Goal: Task Accomplishment & Management: Manage account settings

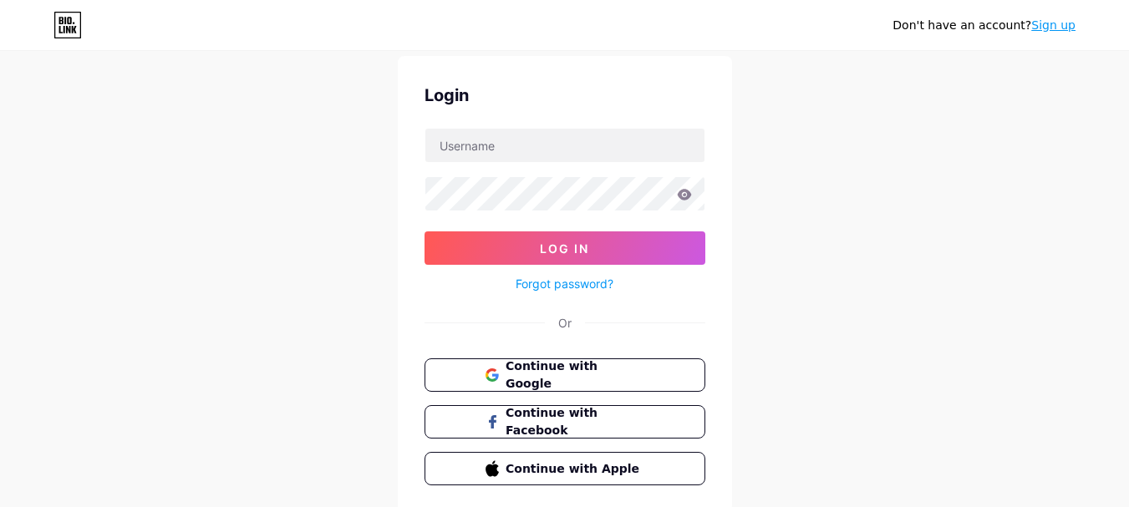
scroll to position [109, 0]
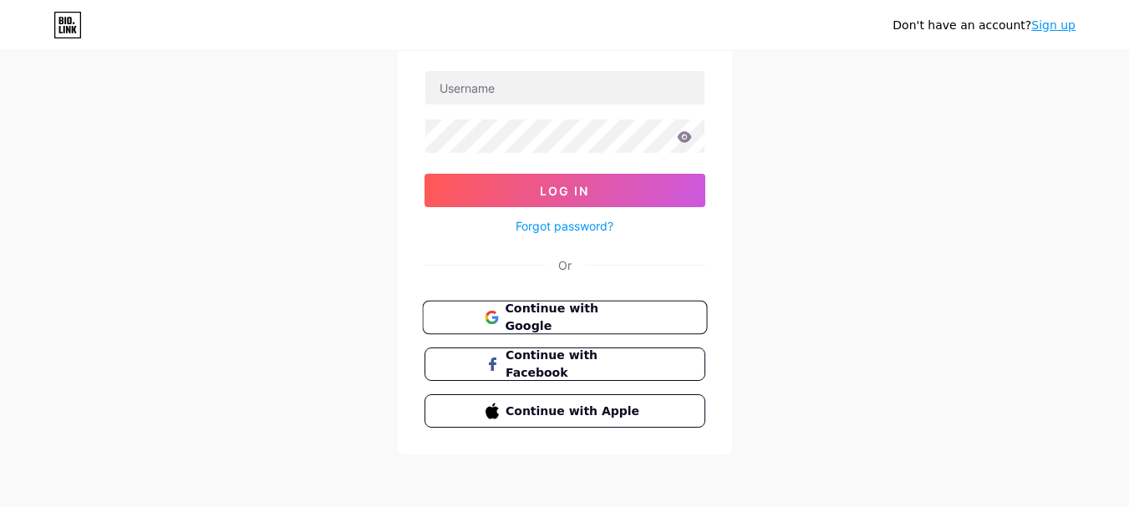
click at [591, 313] on span "Continue with Google" at bounding box center [575, 318] width 140 height 36
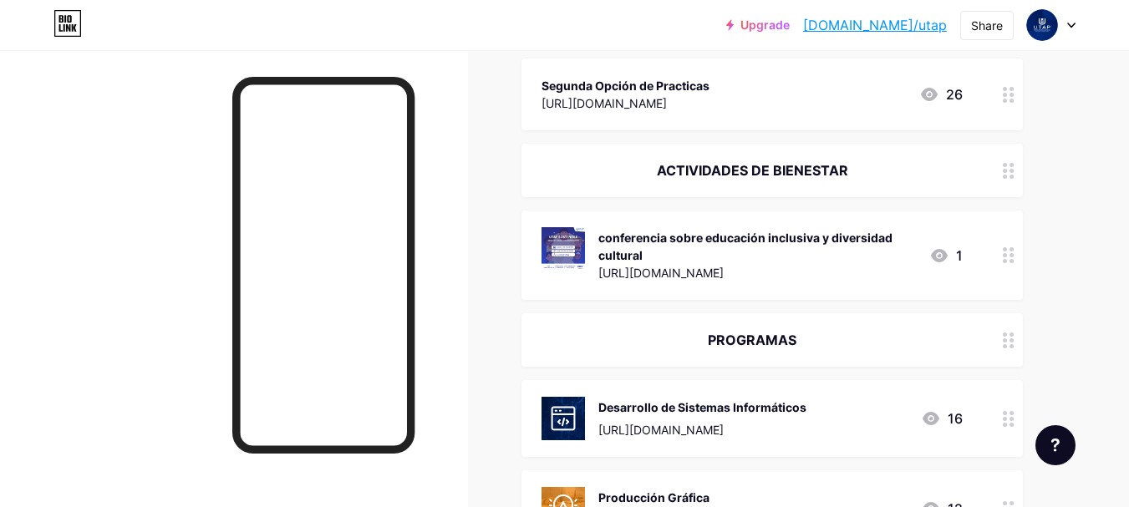
scroll to position [1003, 0]
click at [1012, 178] on circle at bounding box center [1011, 177] width 4 height 4
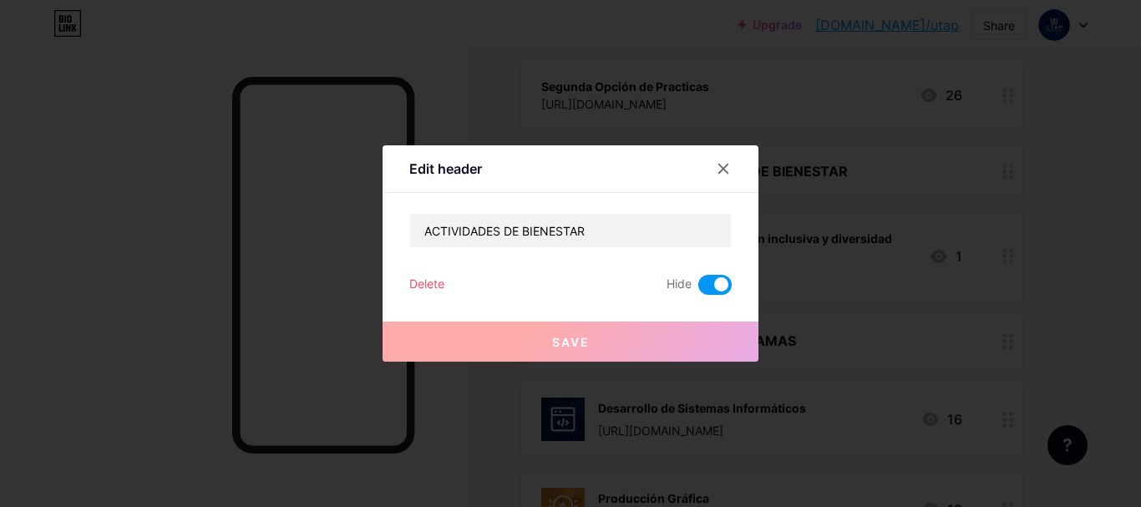
click at [1045, 250] on div at bounding box center [570, 253] width 1141 height 507
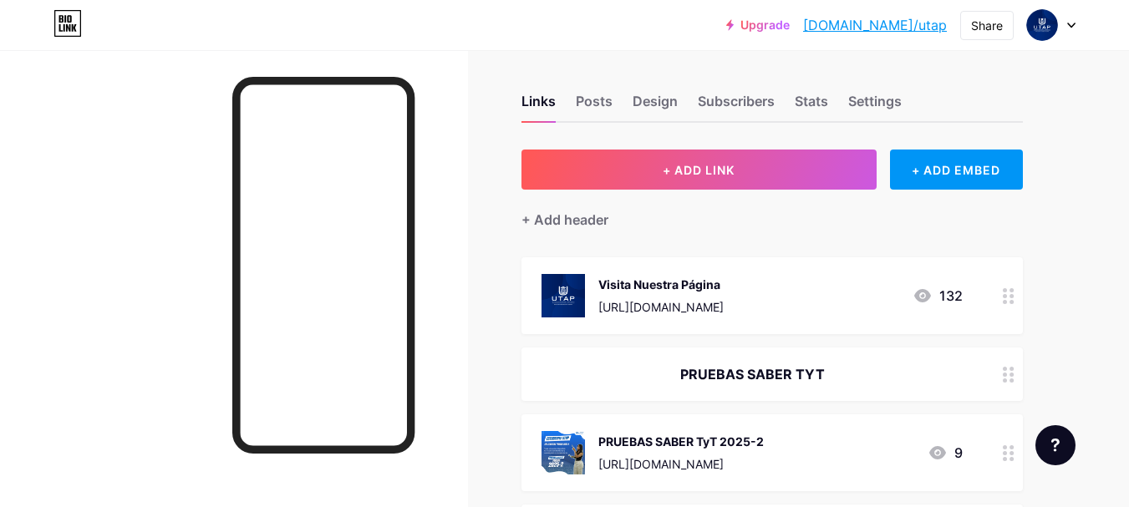
scroll to position [0, 0]
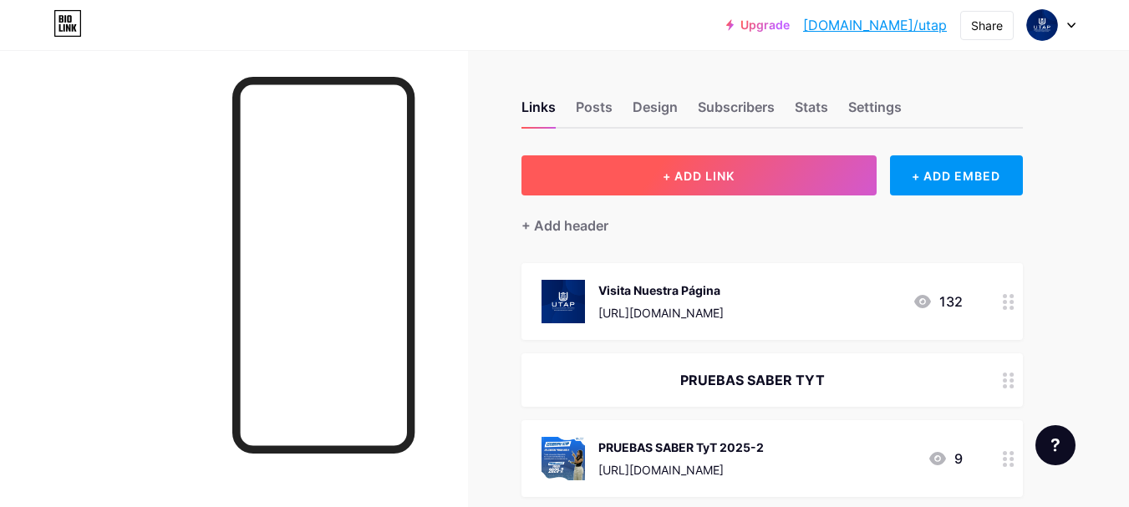
click at [834, 172] on button "+ ADD LINK" at bounding box center [698, 175] width 355 height 40
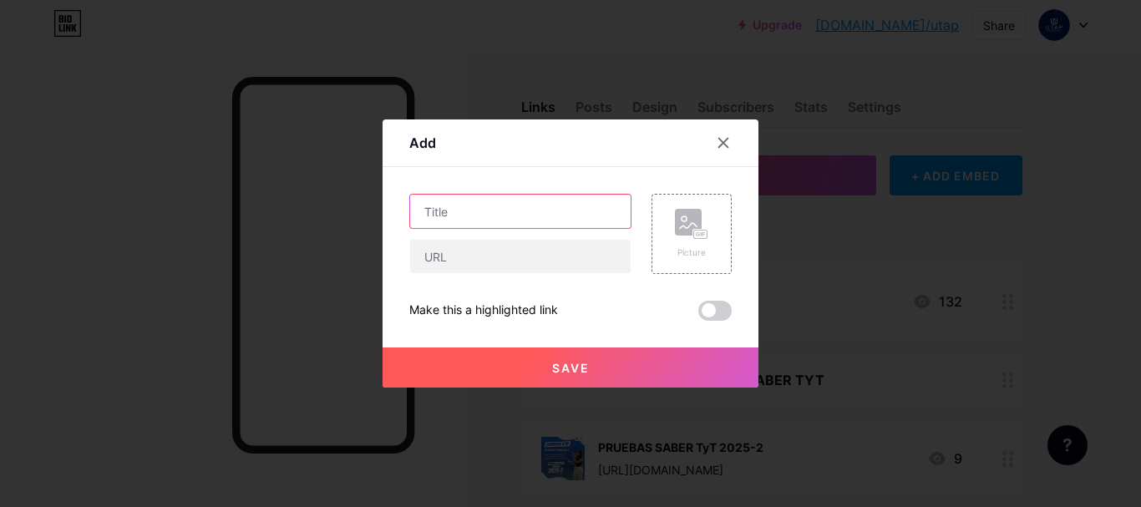
click at [447, 214] on input "text" at bounding box center [520, 211] width 221 height 33
type input "A"
click at [716, 137] on div at bounding box center [724, 143] width 30 height 30
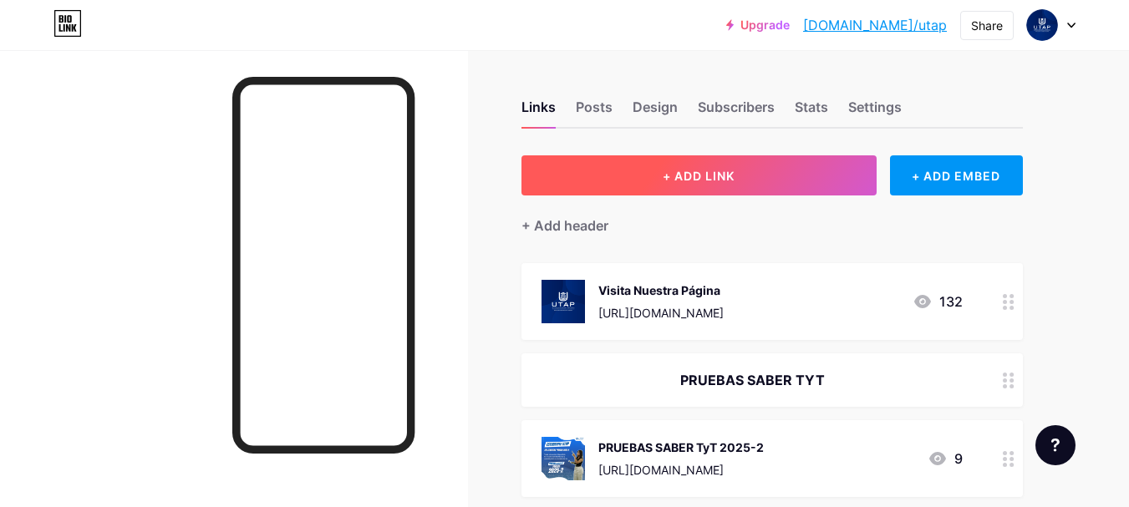
click at [684, 173] on span "+ ADD LINK" at bounding box center [699, 176] width 72 height 14
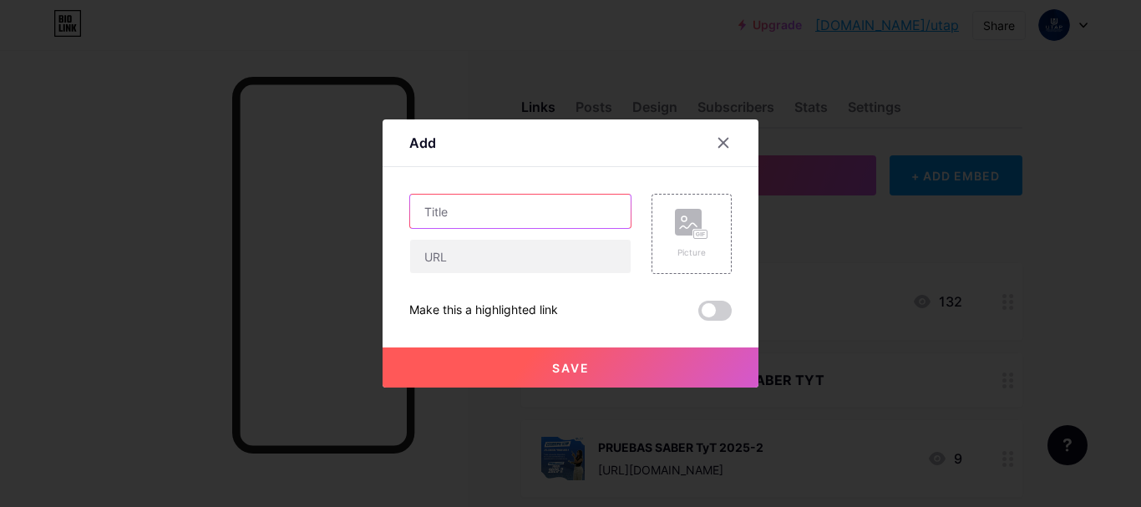
click at [524, 209] on input "text" at bounding box center [520, 211] width 221 height 33
type input "<"
type input "Taller de Fotografía"
click at [676, 228] on rect at bounding box center [688, 222] width 27 height 27
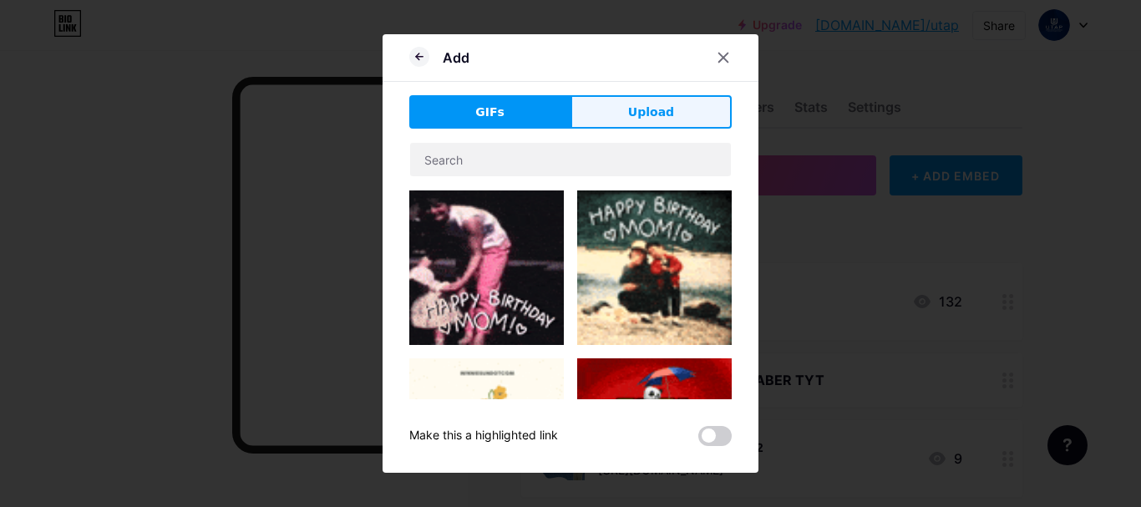
click at [638, 104] on span "Upload" at bounding box center [651, 113] width 46 height 18
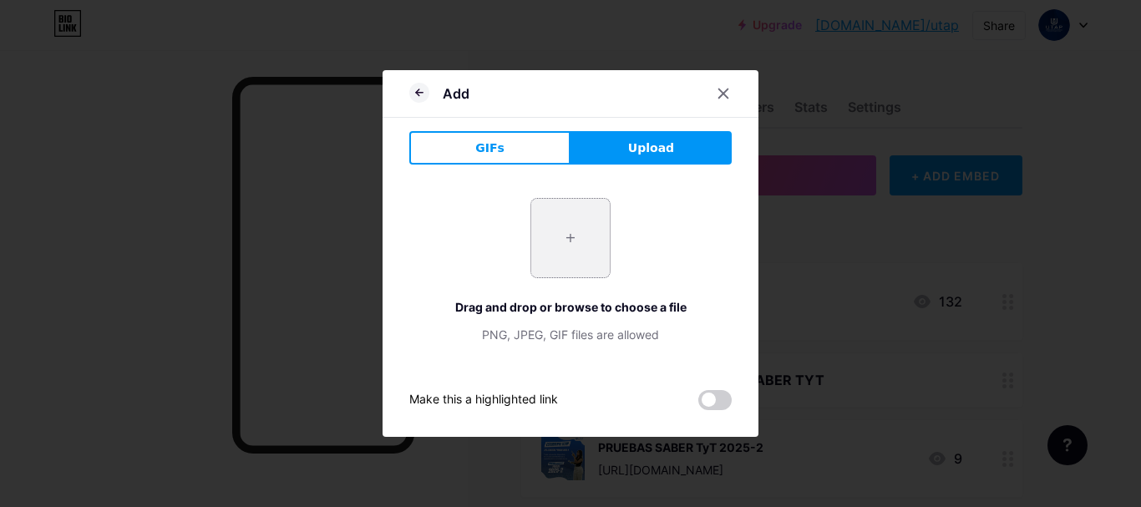
click at [578, 264] on input "file" at bounding box center [570, 238] width 79 height 79
type input "C:\fakepath\TALLER FOTOGRAFÍA.png"
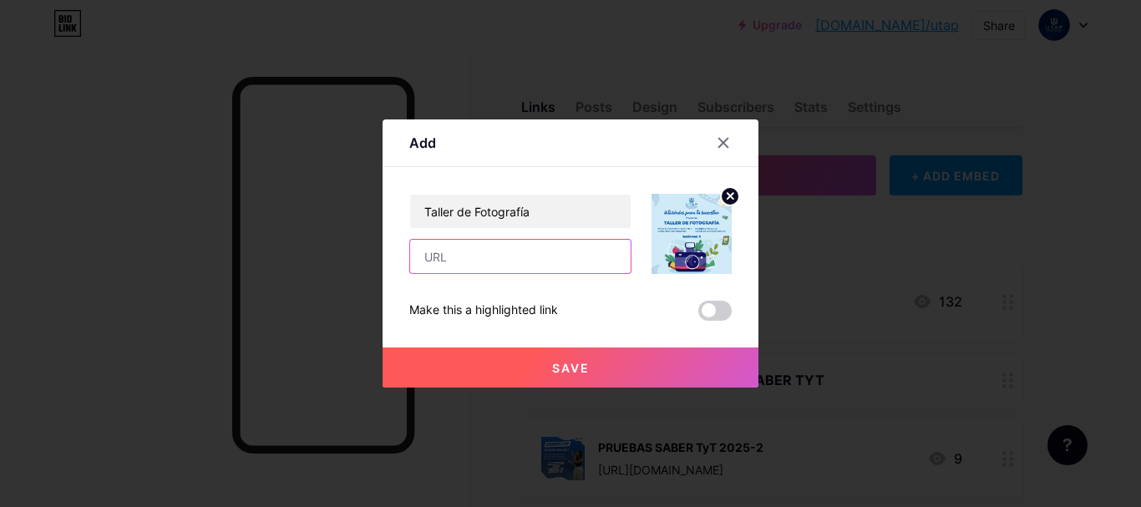
click at [536, 262] on input "text" at bounding box center [520, 256] width 221 height 33
paste input "[URL][DOMAIN_NAME]"
type input "[URL][DOMAIN_NAME]"
click at [702, 310] on span at bounding box center [715, 311] width 33 height 20
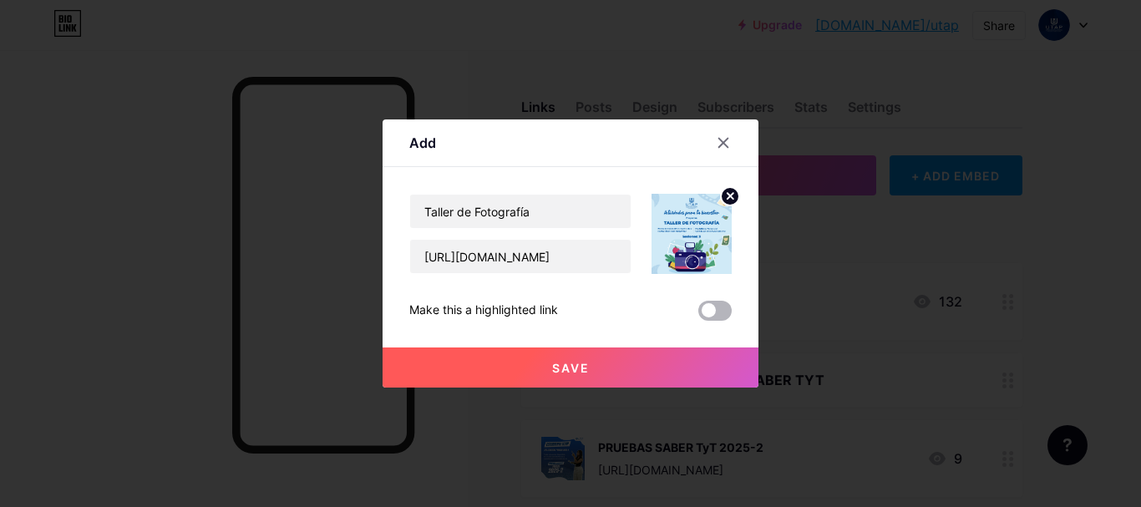
click at [699, 315] on input "checkbox" at bounding box center [699, 315] width 0 height 0
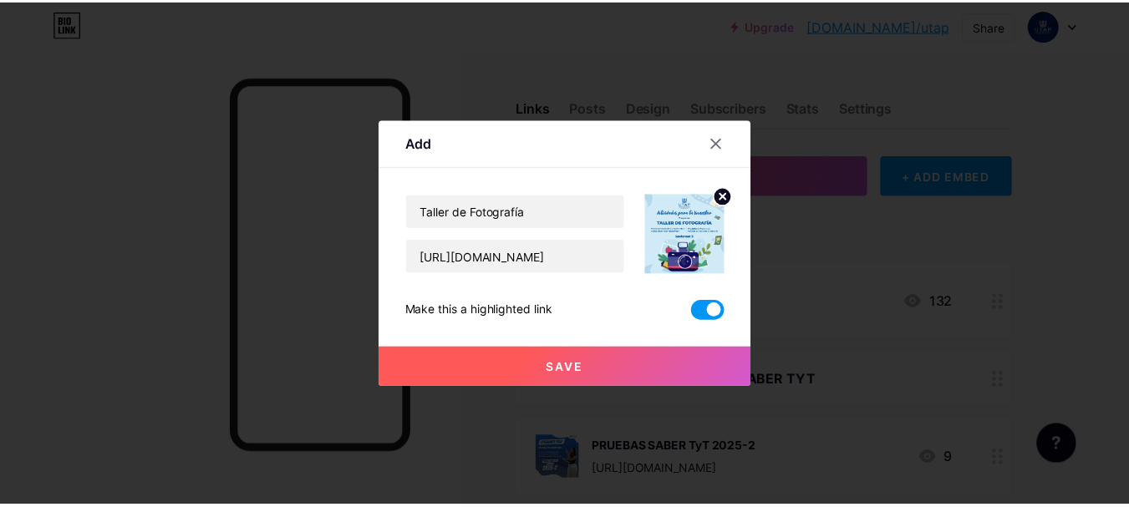
scroll to position [0, 0]
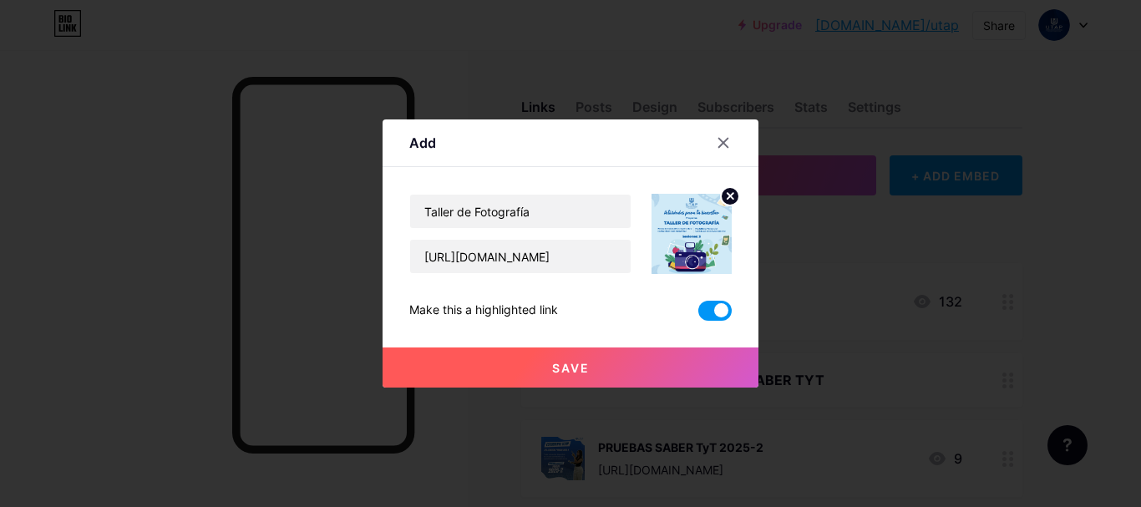
click at [647, 366] on button "Save" at bounding box center [571, 368] width 376 height 40
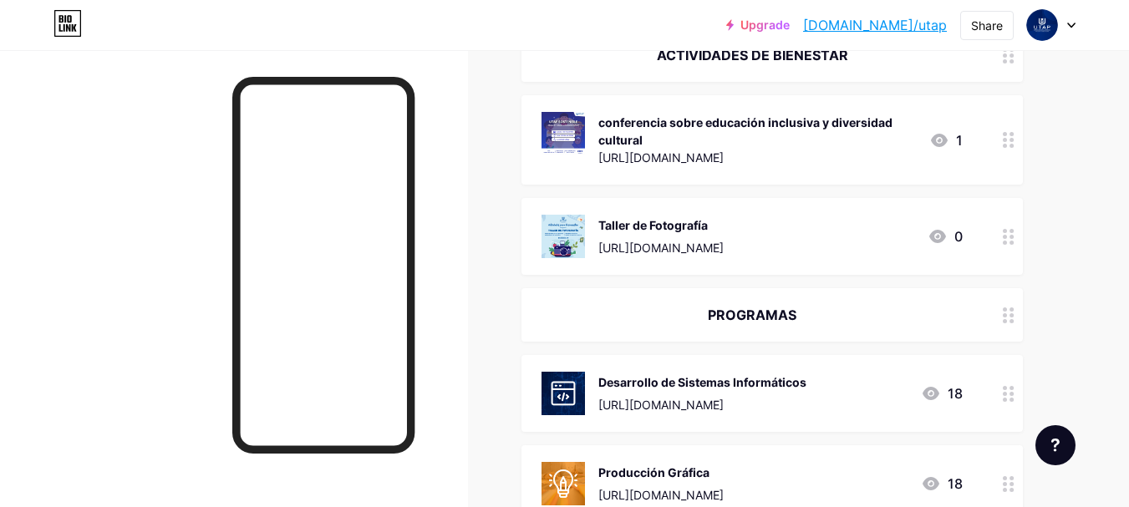
scroll to position [1035, 0]
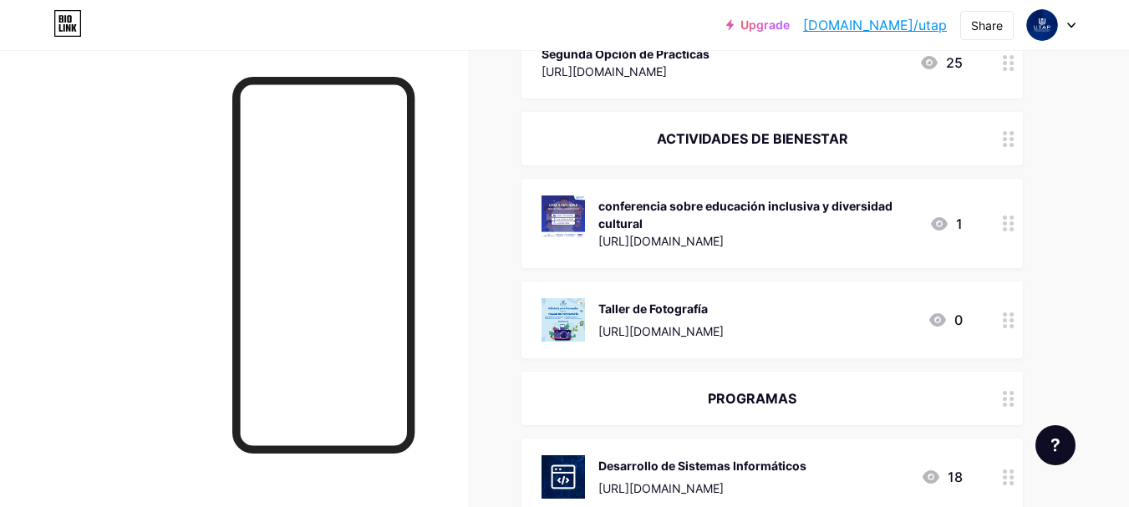
click at [1009, 224] on icon at bounding box center [1009, 224] width 12 height 16
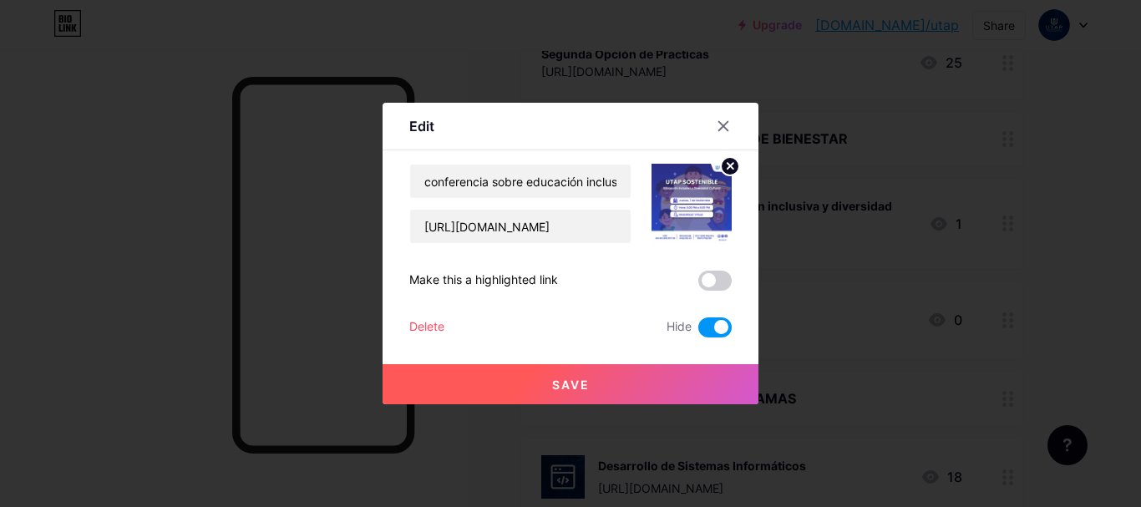
click at [430, 325] on div "Delete" at bounding box center [426, 328] width 35 height 20
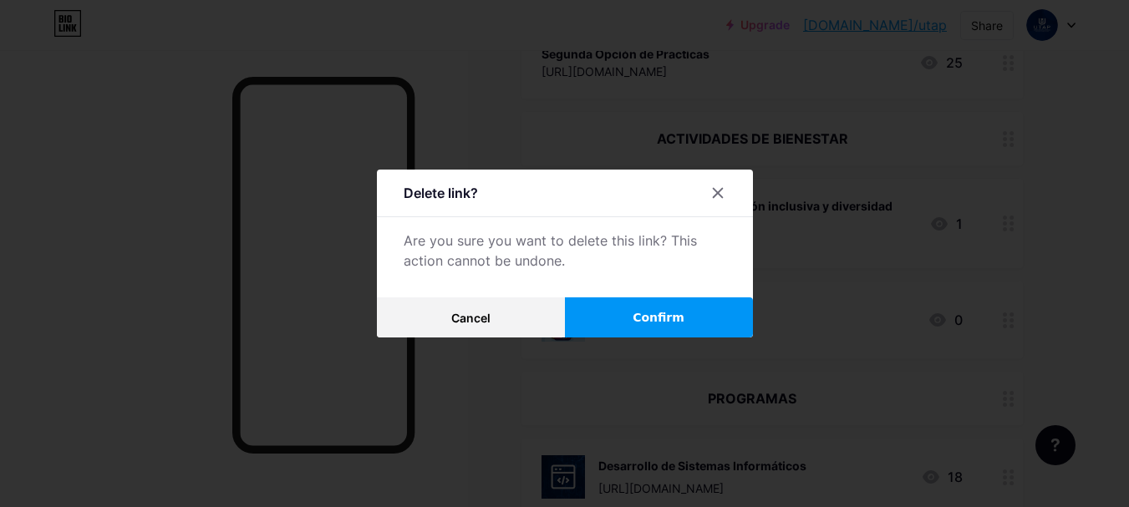
click at [650, 320] on span "Confirm" at bounding box center [659, 318] width 52 height 18
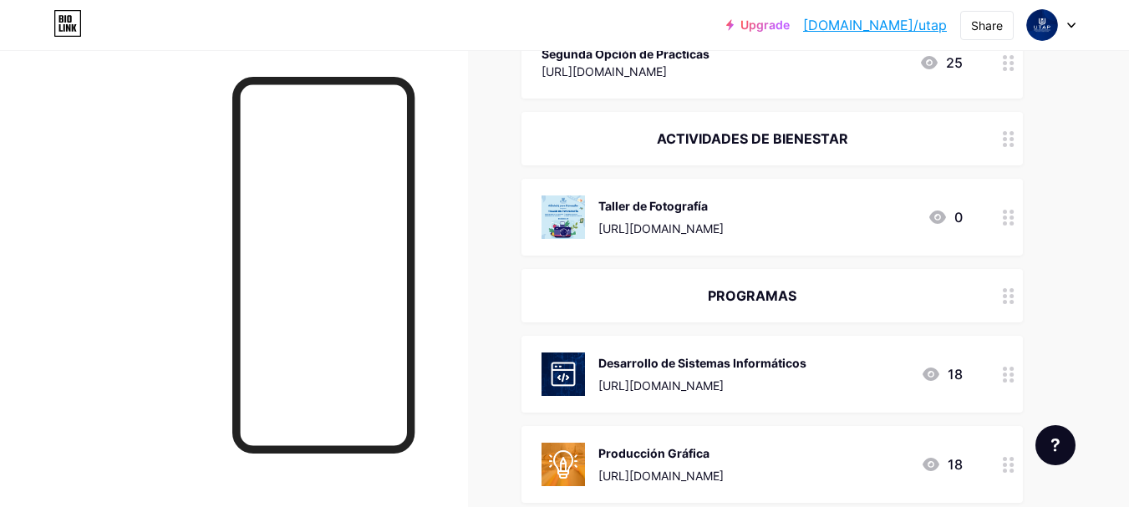
click at [1005, 220] on icon at bounding box center [1009, 218] width 12 height 16
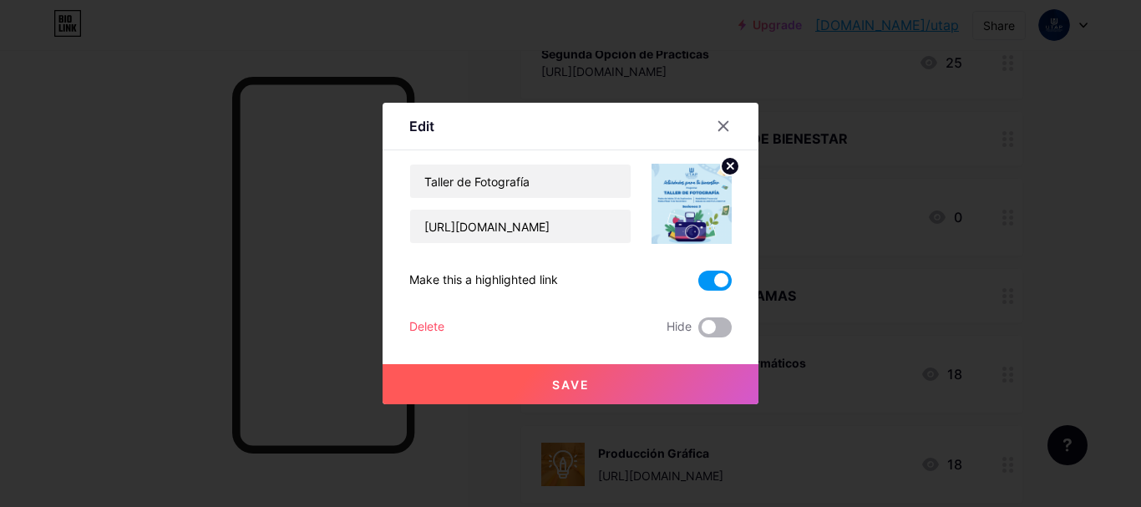
click at [706, 330] on span at bounding box center [715, 328] width 33 height 20
click at [699, 332] on input "checkbox" at bounding box center [699, 332] width 0 height 0
click at [714, 323] on span at bounding box center [715, 328] width 33 height 20
click at [699, 332] on input "checkbox" at bounding box center [699, 332] width 0 height 0
click at [718, 388] on button "Save" at bounding box center [571, 384] width 376 height 40
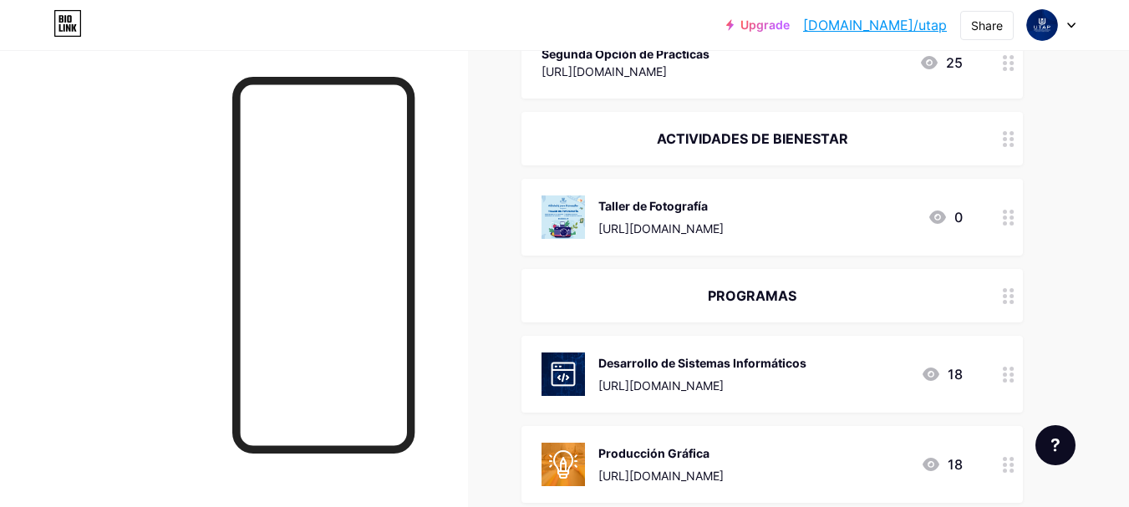
click at [1007, 374] on circle at bounding box center [1005, 375] width 4 height 4
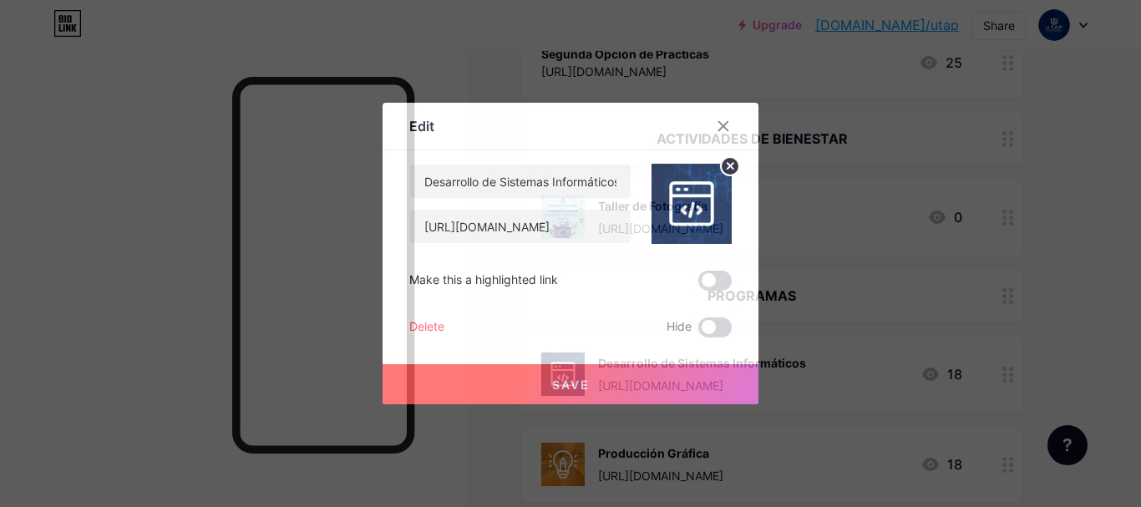
click at [875, 414] on div at bounding box center [570, 253] width 1141 height 507
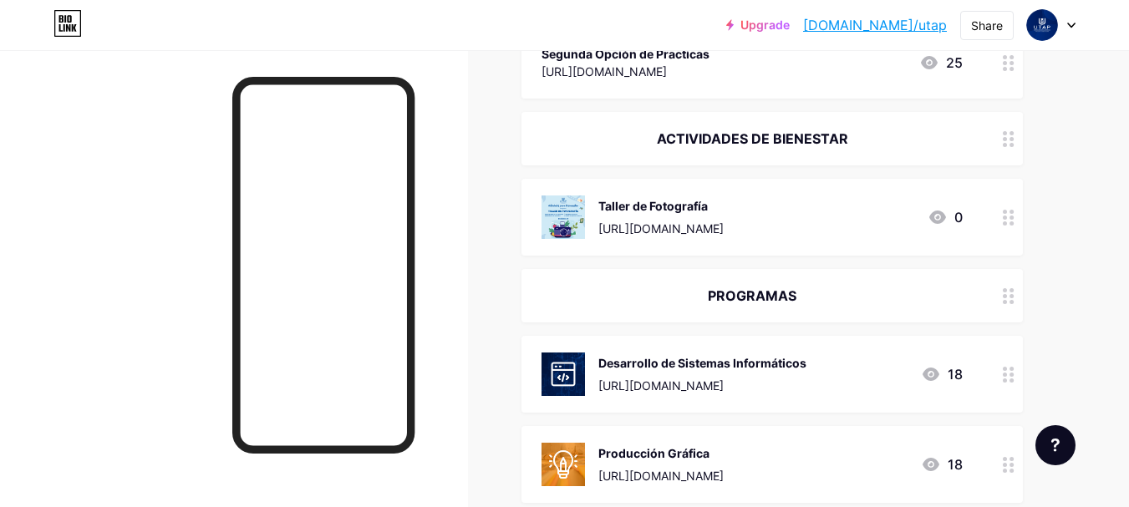
click at [1005, 213] on icon at bounding box center [1009, 218] width 12 height 16
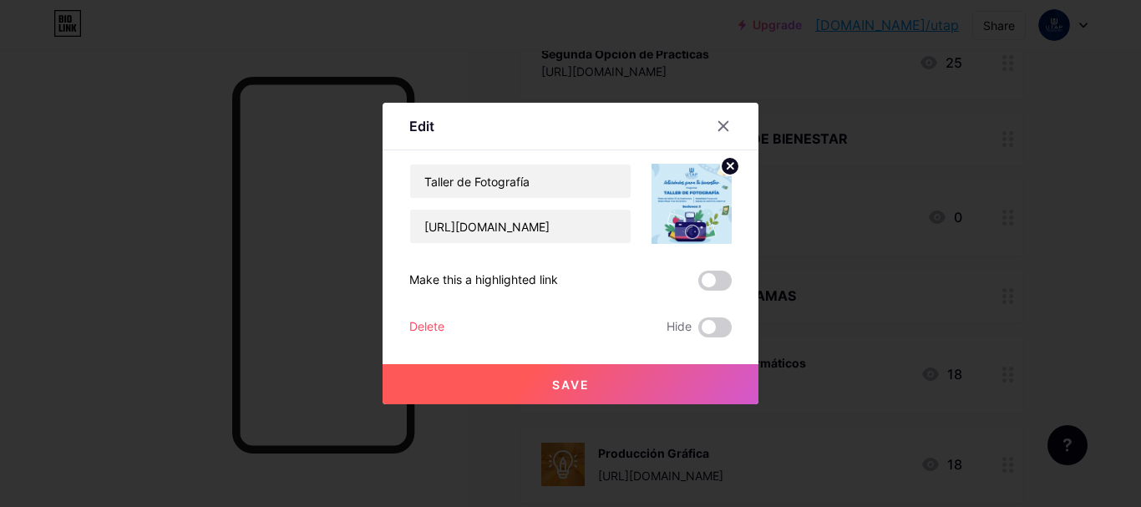
click at [665, 389] on button "Save" at bounding box center [571, 384] width 376 height 40
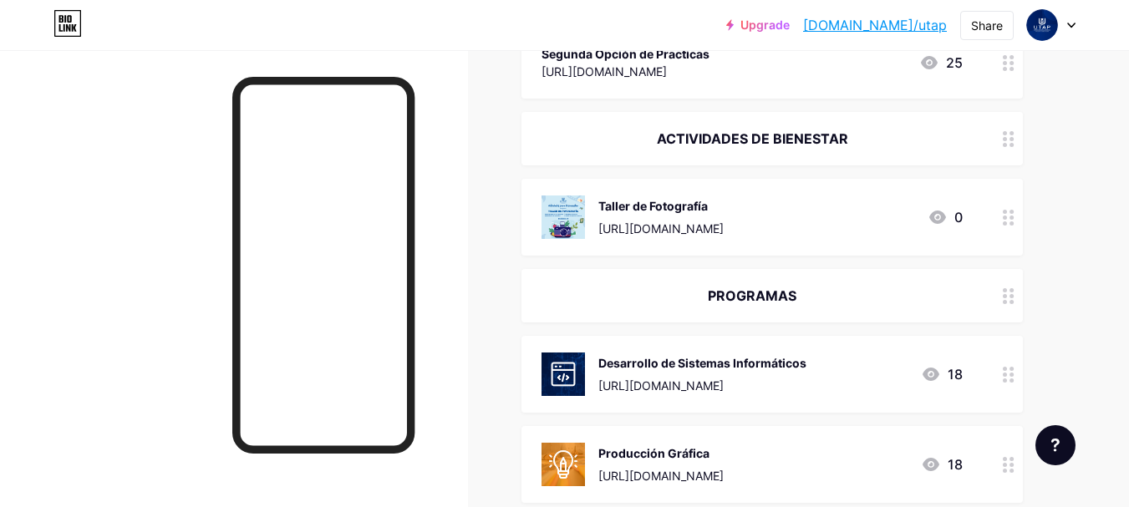
click at [1005, 137] on circle at bounding box center [1005, 139] width 4 height 4
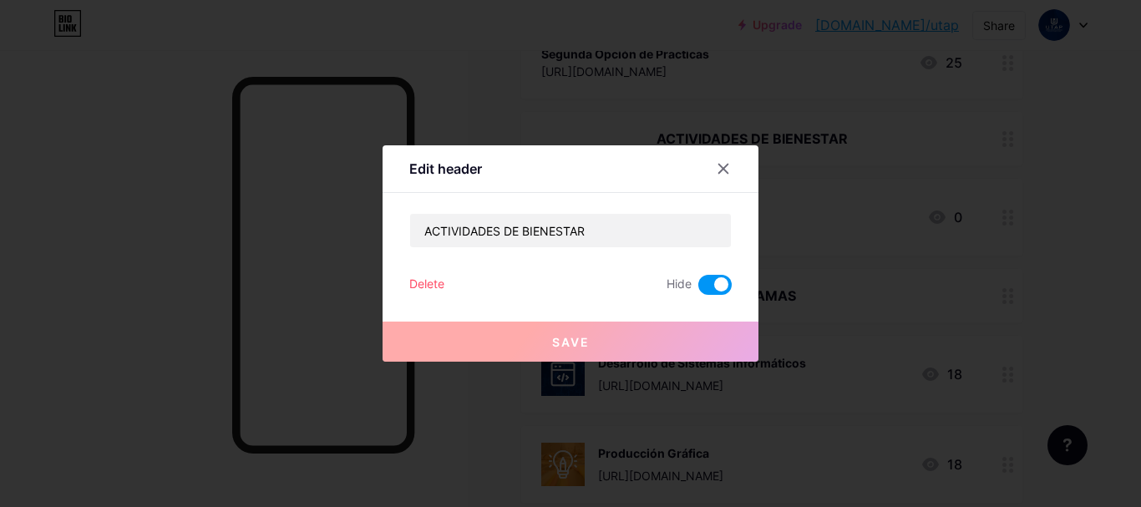
click at [709, 287] on span at bounding box center [715, 285] width 33 height 20
click at [699, 289] on input "checkbox" at bounding box center [699, 289] width 0 height 0
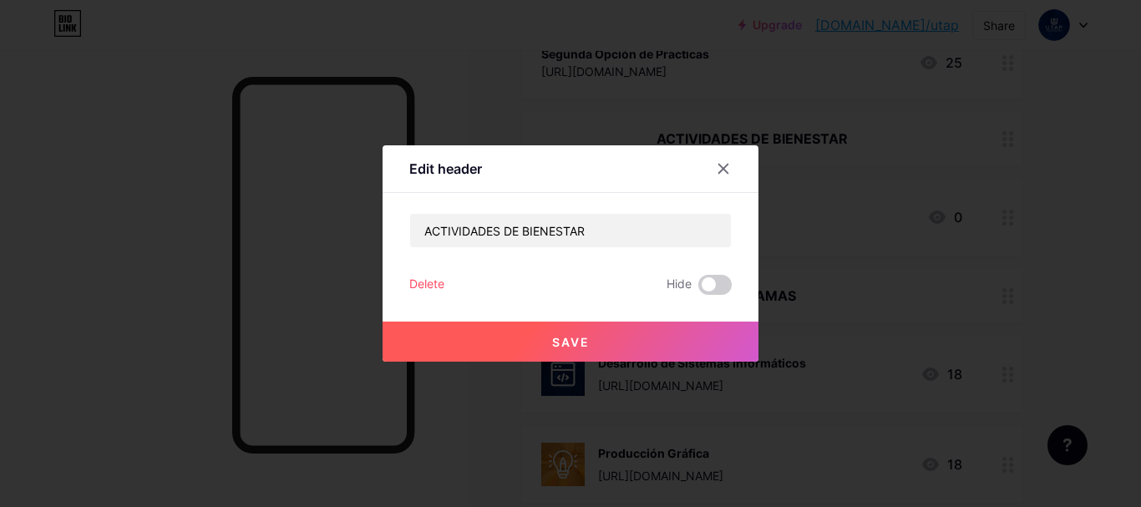
click at [691, 350] on button "Save" at bounding box center [571, 342] width 376 height 40
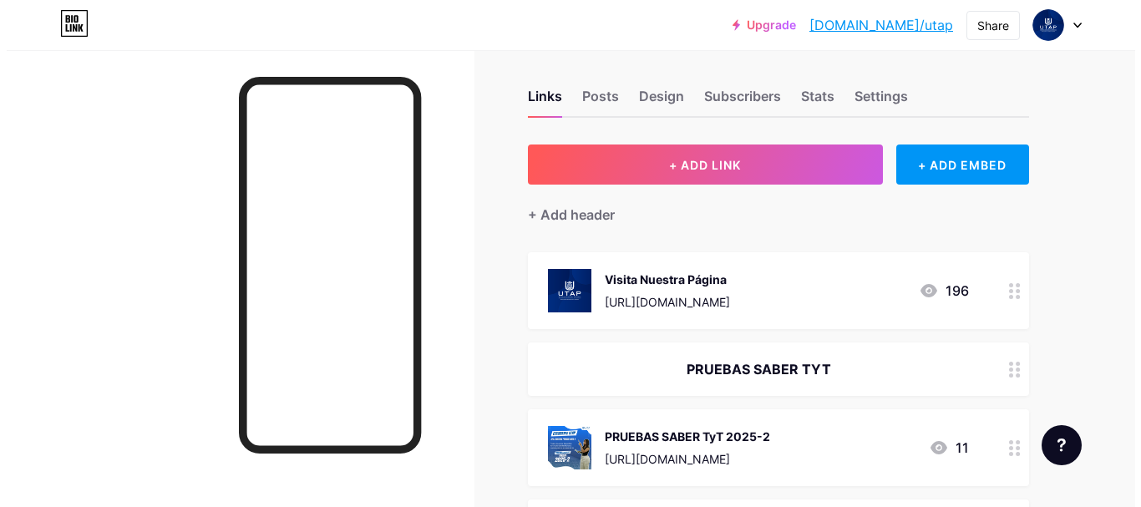
scroll to position [0, 0]
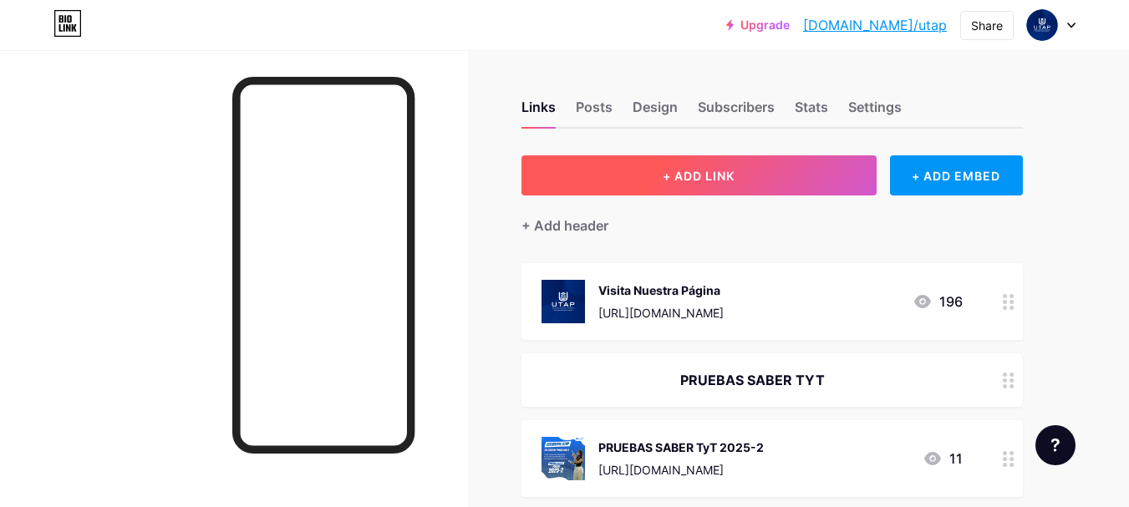
click at [821, 177] on button "+ ADD LINK" at bounding box center [698, 175] width 355 height 40
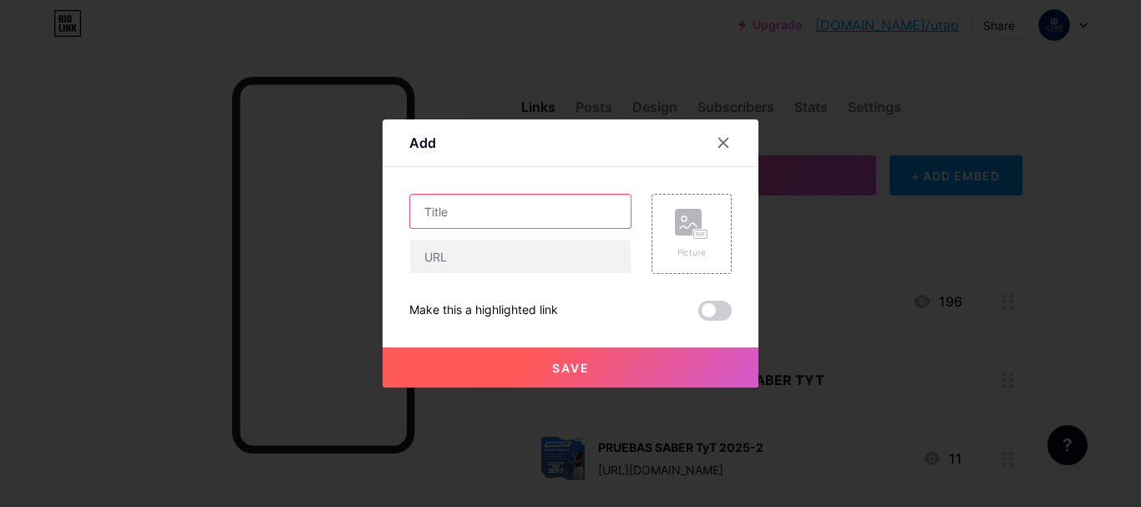
click at [510, 204] on input "text" at bounding box center [520, 211] width 221 height 33
type input "T"
type input "Taller de Acuarela"
click at [703, 251] on div "Picture" at bounding box center [691, 252] width 33 height 13
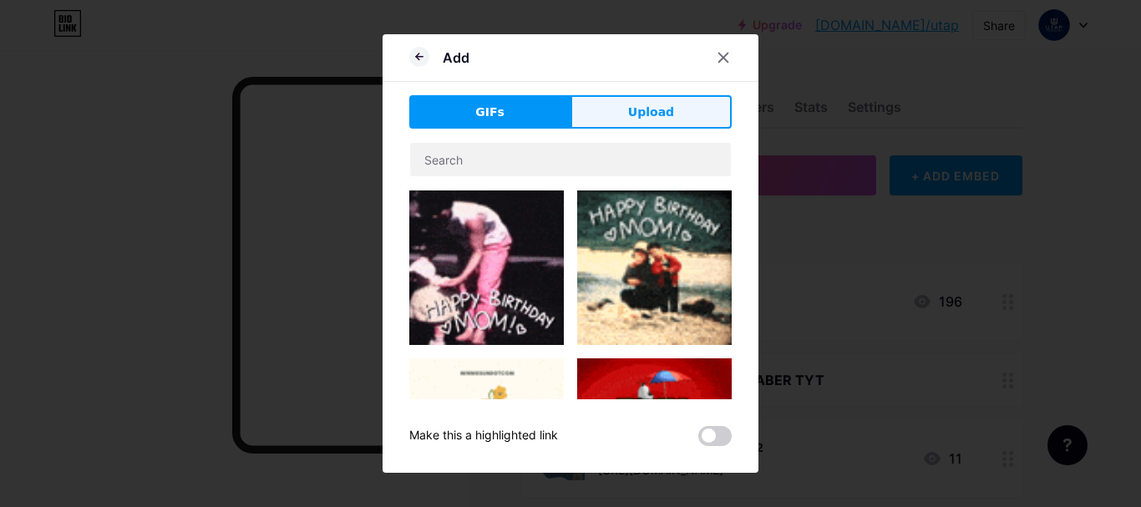
click at [665, 124] on button "Upload" at bounding box center [651, 111] width 161 height 33
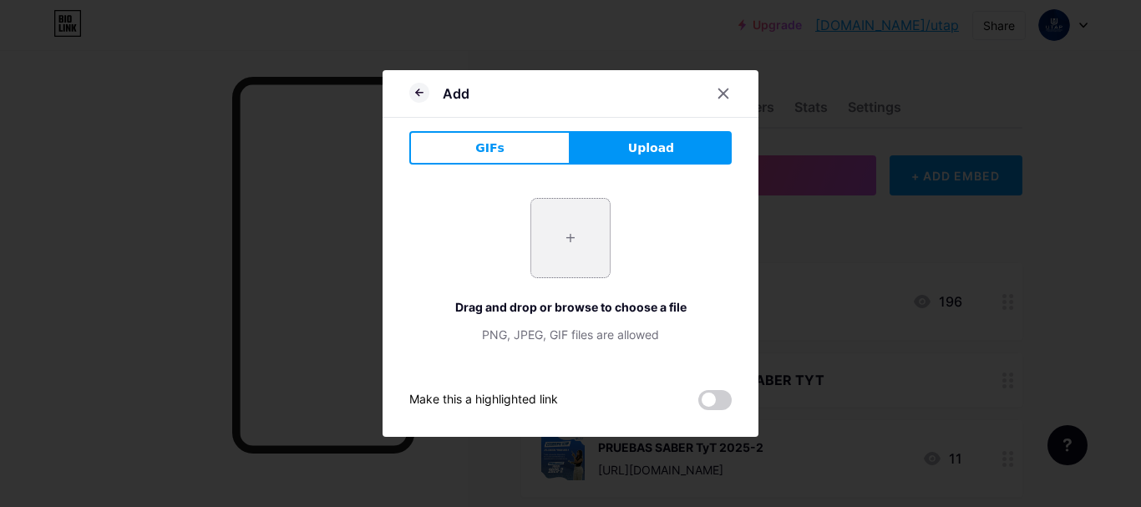
click at [573, 227] on input "file" at bounding box center [570, 238] width 79 height 79
type input "C:\fakepath\TALLER ACUARELA.png"
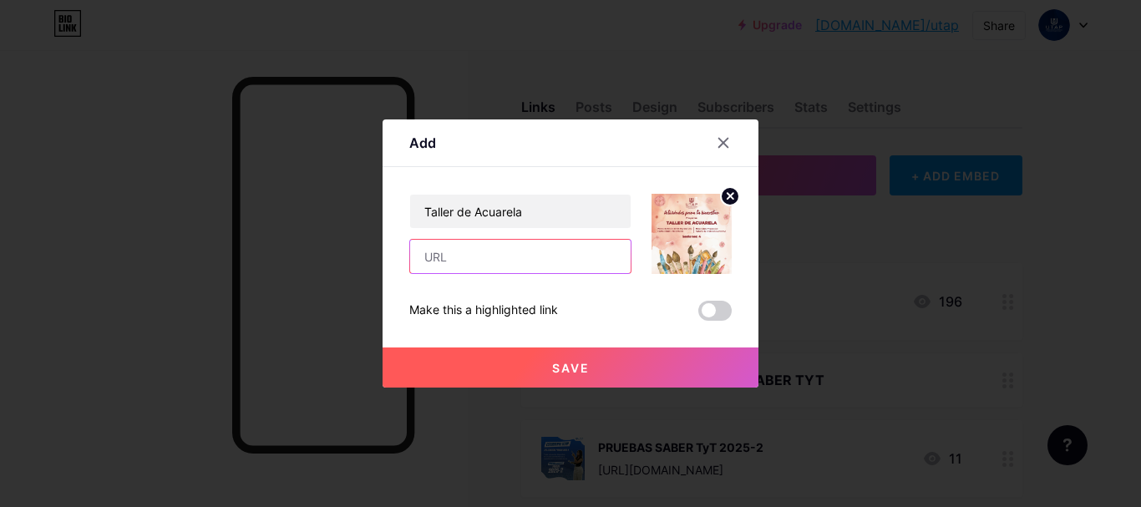
click at [582, 262] on input "text" at bounding box center [520, 256] width 221 height 33
paste input "[URL][DOMAIN_NAME]"
type input "[URL][DOMAIN_NAME]"
click at [460, 354] on button "Save" at bounding box center [571, 368] width 376 height 40
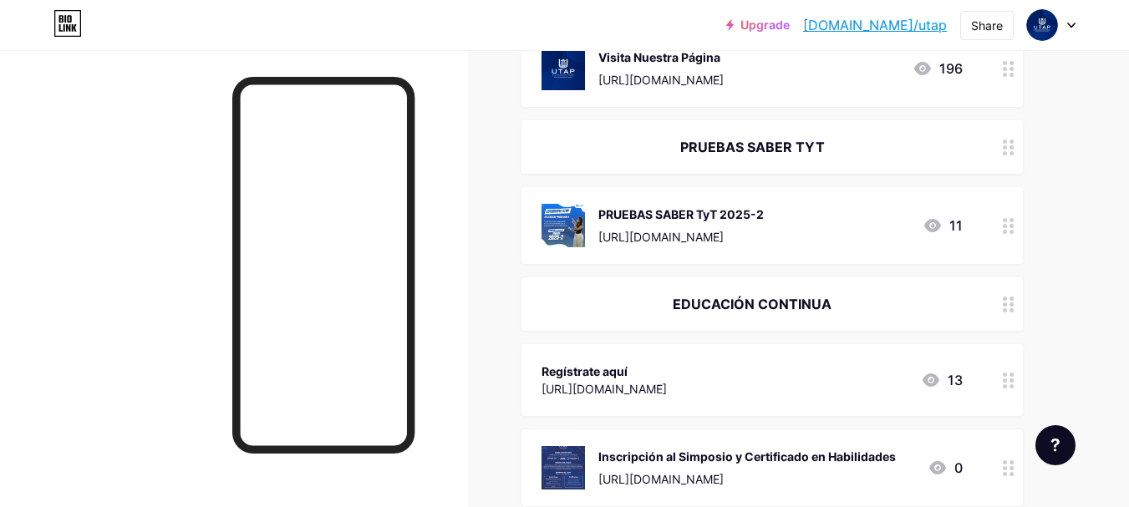
scroll to position [206, 0]
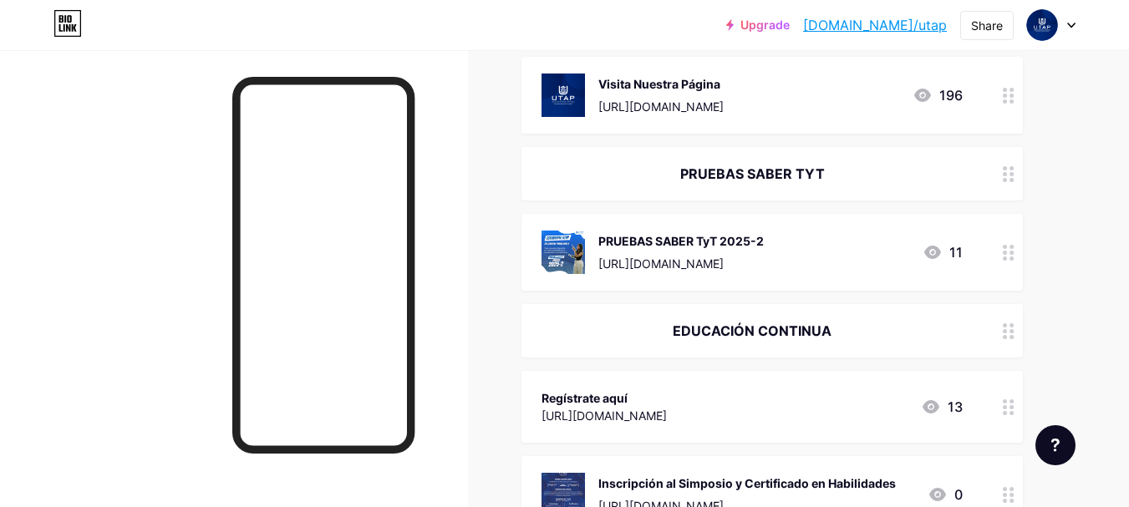
click at [1008, 251] on icon at bounding box center [1009, 253] width 12 height 16
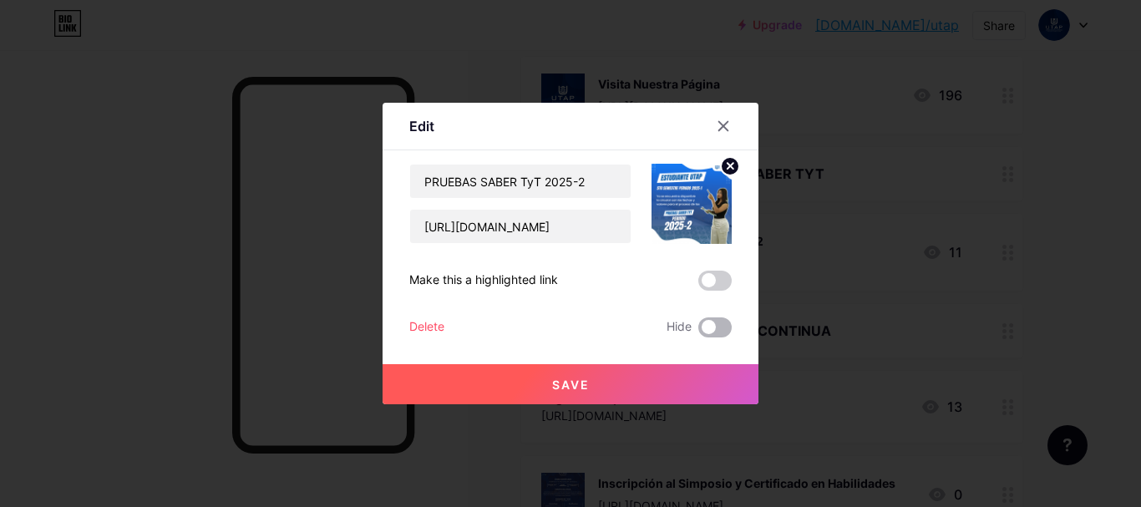
click at [713, 327] on span at bounding box center [715, 328] width 33 height 20
click at [699, 332] on input "checkbox" at bounding box center [699, 332] width 0 height 0
click at [684, 385] on button "Save" at bounding box center [571, 384] width 376 height 40
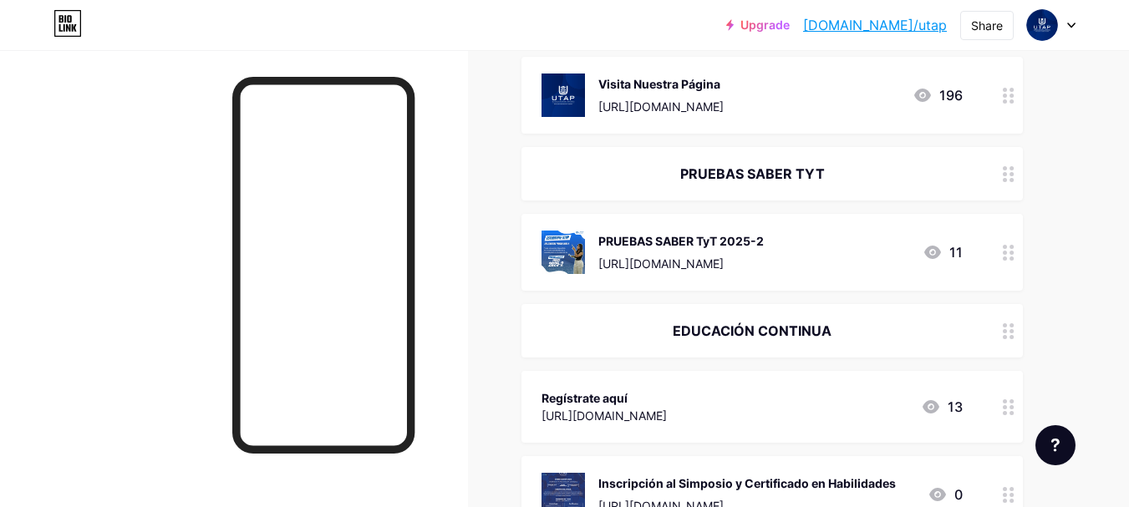
click at [1009, 173] on icon at bounding box center [1009, 174] width 12 height 16
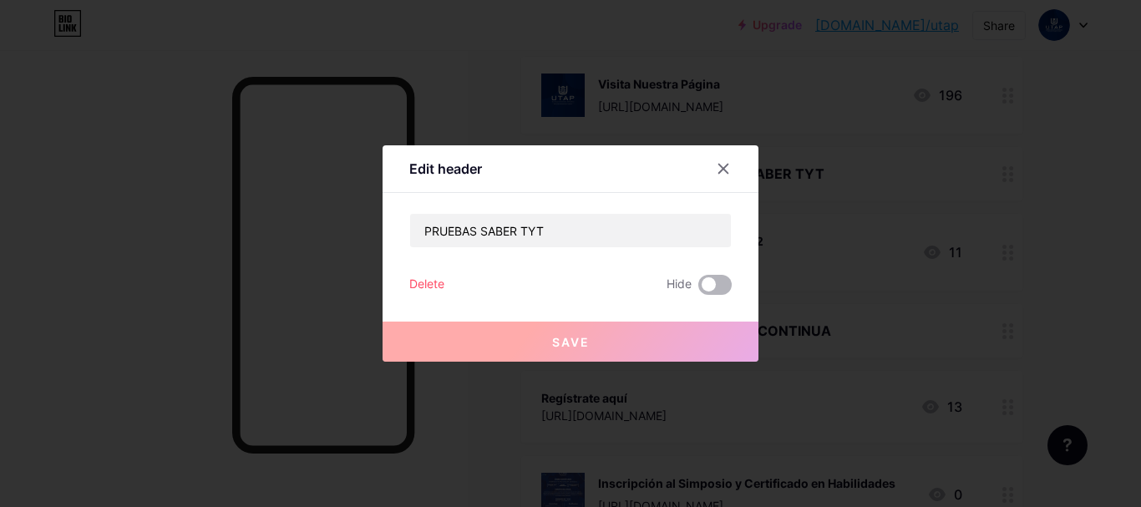
click at [718, 283] on span at bounding box center [715, 285] width 33 height 20
click at [699, 289] on input "checkbox" at bounding box center [699, 289] width 0 height 0
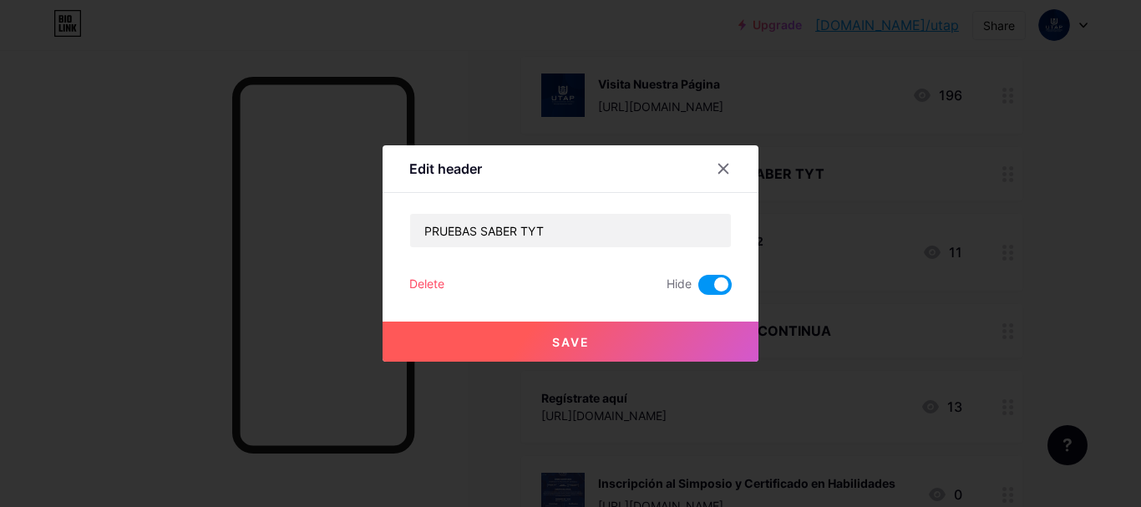
click at [708, 338] on button "Save" at bounding box center [571, 342] width 376 height 40
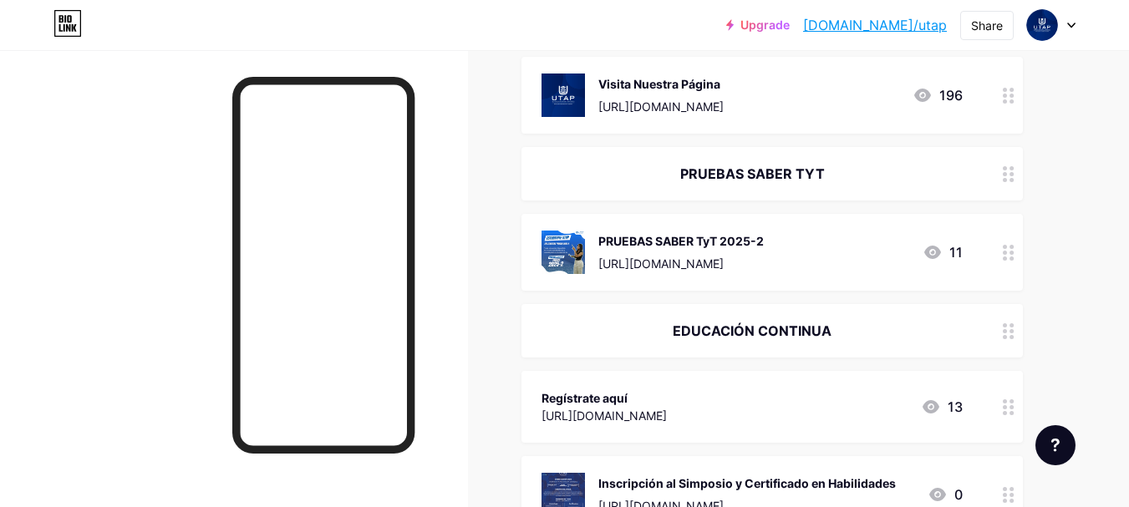
click at [1012, 257] on circle at bounding box center [1011, 259] width 4 height 4
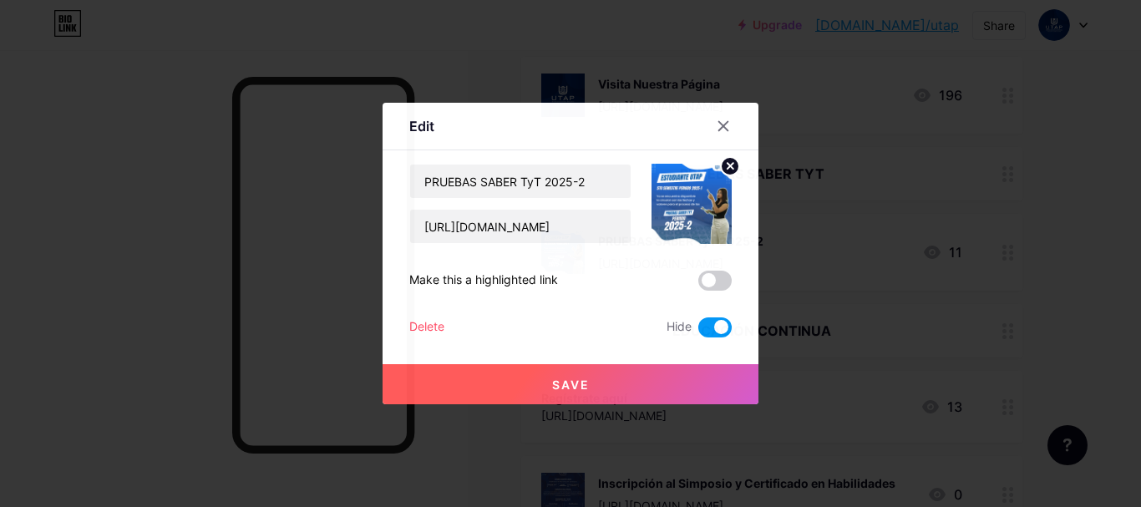
click at [710, 326] on span at bounding box center [715, 328] width 33 height 20
click at [699, 332] on input "checkbox" at bounding box center [699, 332] width 0 height 0
click at [689, 399] on button "Save" at bounding box center [571, 384] width 376 height 40
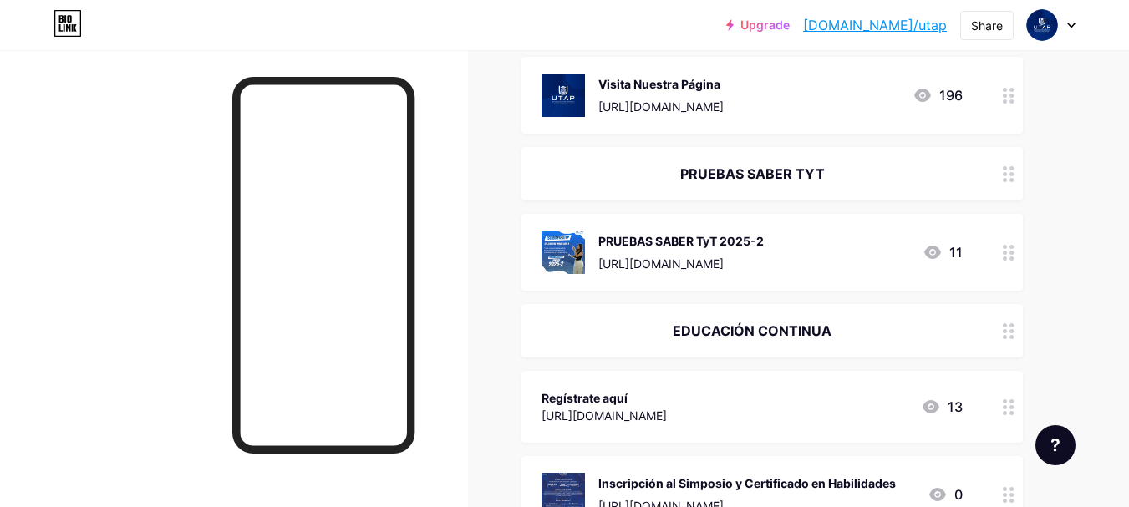
click at [1001, 168] on div at bounding box center [1008, 173] width 28 height 53
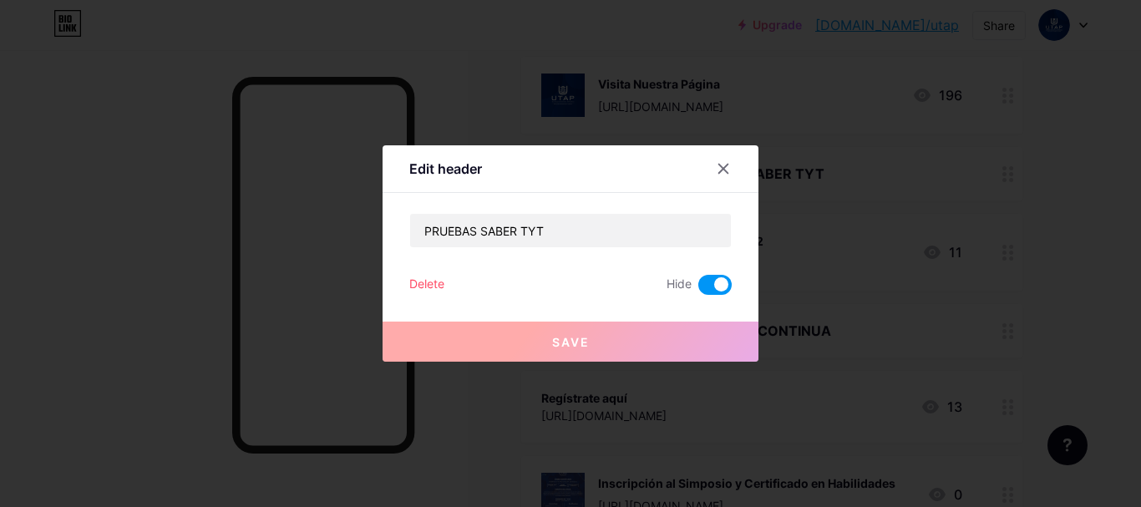
click at [708, 278] on span at bounding box center [715, 285] width 33 height 20
click at [699, 289] on input "checkbox" at bounding box center [699, 289] width 0 height 0
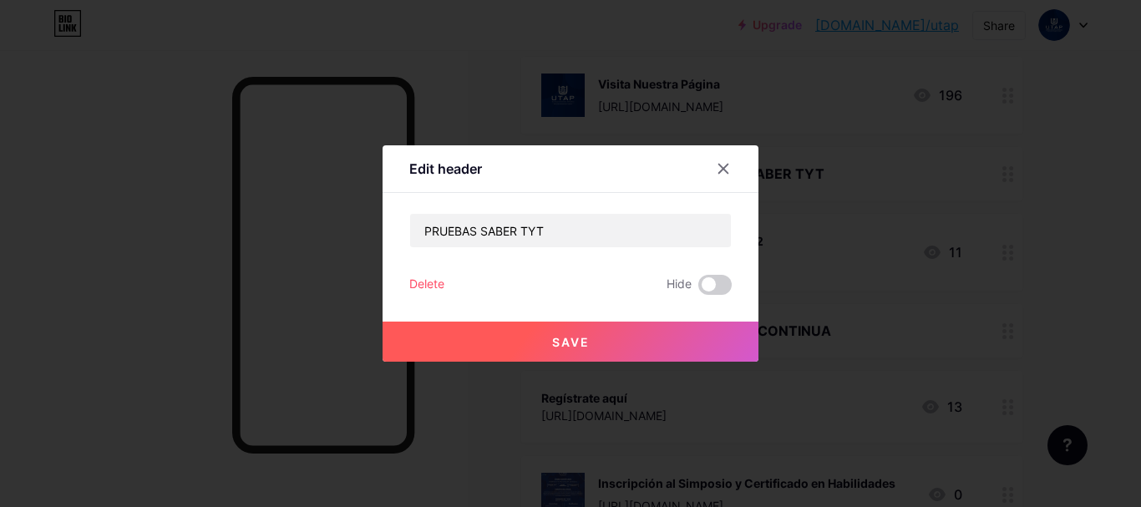
click at [680, 345] on button "Save" at bounding box center [571, 342] width 376 height 40
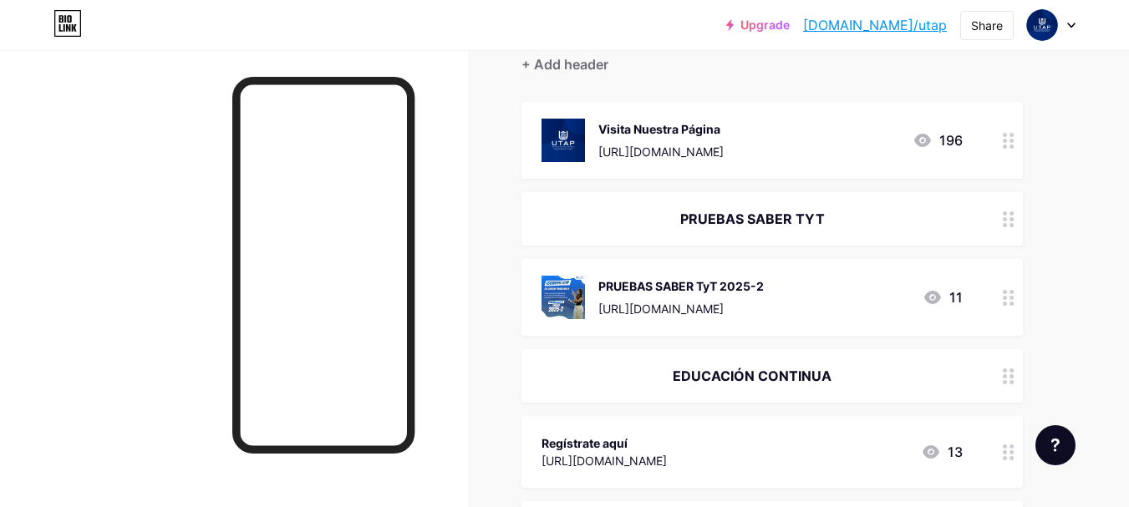
scroll to position [0, 0]
